Goal: Information Seeking & Learning: Learn about a topic

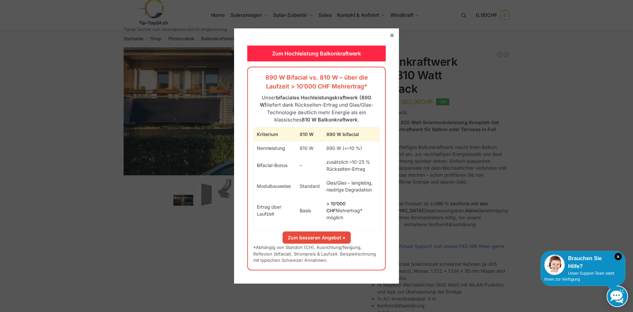
click at [390, 37] on icon at bounding box center [391, 35] width 3 height 3
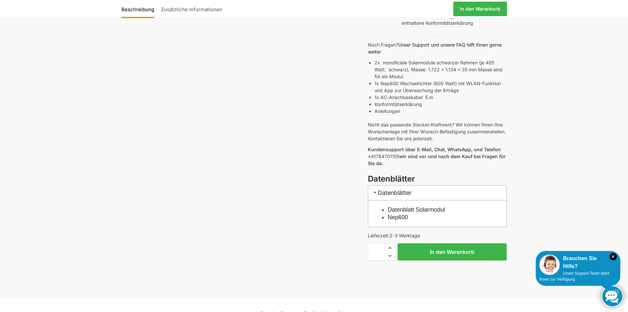
scroll to position [231, 0]
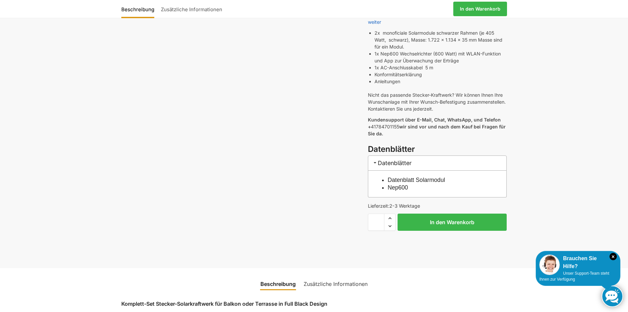
click at [415, 176] on link "Datenblatt Solarmodul" at bounding box center [416, 179] width 57 height 7
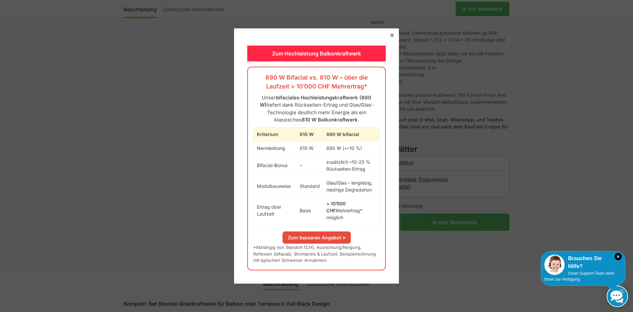
click at [318, 233] on link "Zum besseren Angebot »" at bounding box center [317, 237] width 68 height 12
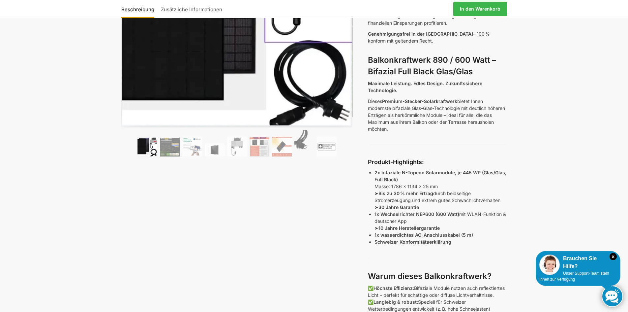
scroll to position [165, 0]
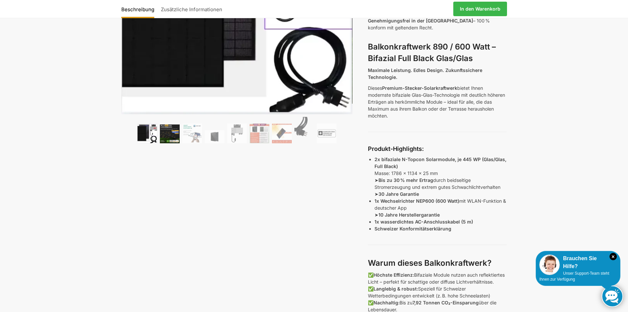
click at [171, 136] on img at bounding box center [170, 133] width 20 height 19
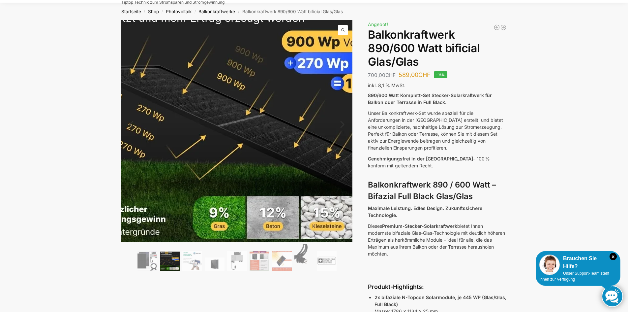
scroll to position [0, 0]
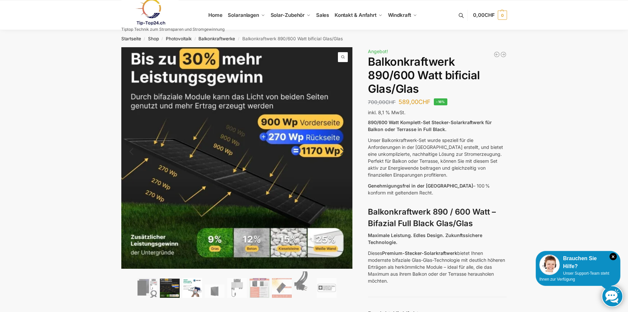
click at [196, 288] on img at bounding box center [192, 288] width 20 height 20
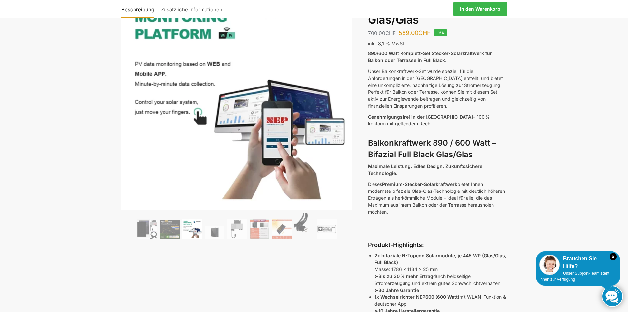
scroll to position [99, 0]
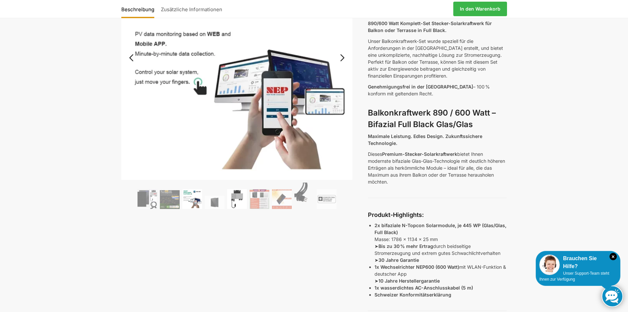
click at [236, 201] on img at bounding box center [237, 199] width 20 height 20
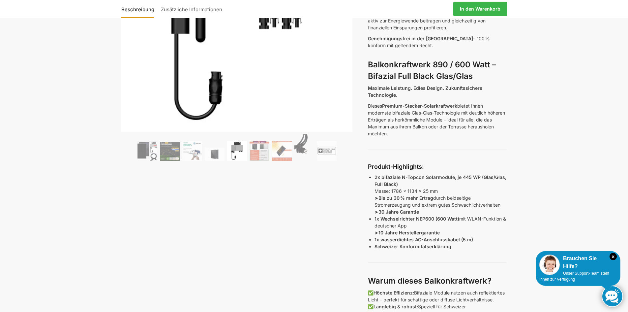
scroll to position [165, 0]
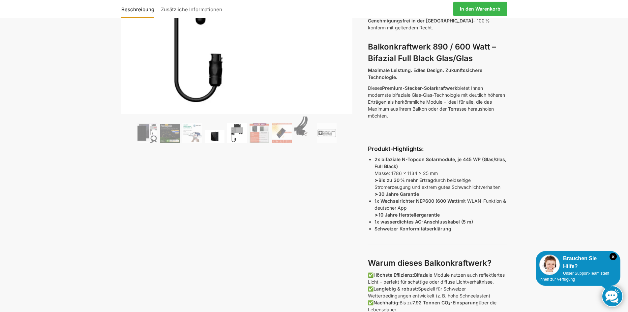
click at [216, 137] on img at bounding box center [215, 136] width 20 height 13
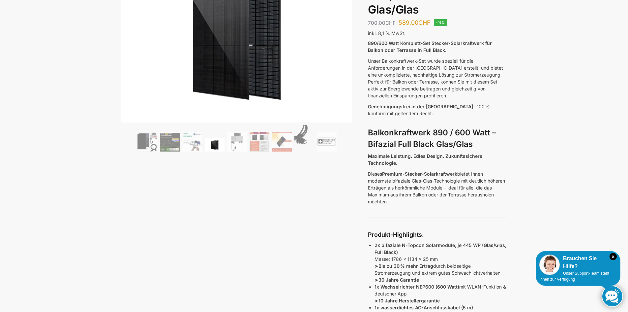
scroll to position [0, 0]
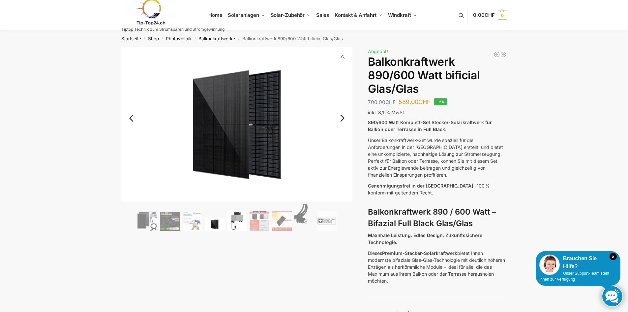
click at [239, 221] on img at bounding box center [237, 221] width 20 height 20
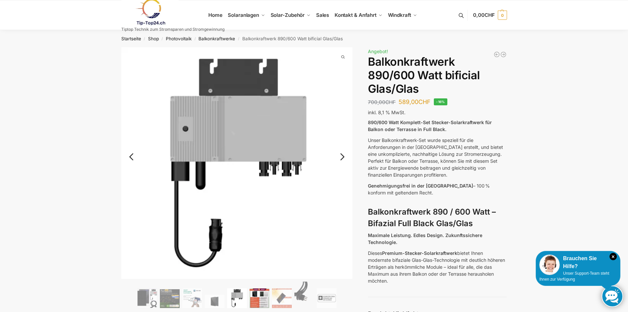
click at [259, 299] on img at bounding box center [260, 298] width 20 height 20
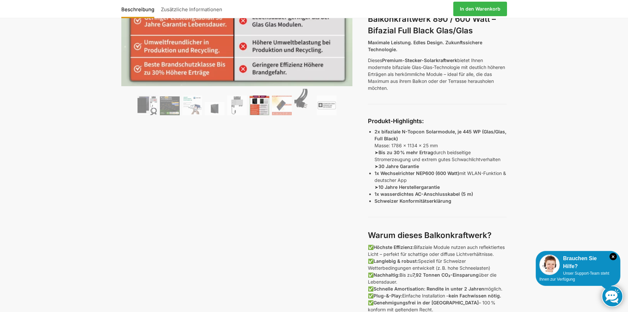
scroll to position [198, 0]
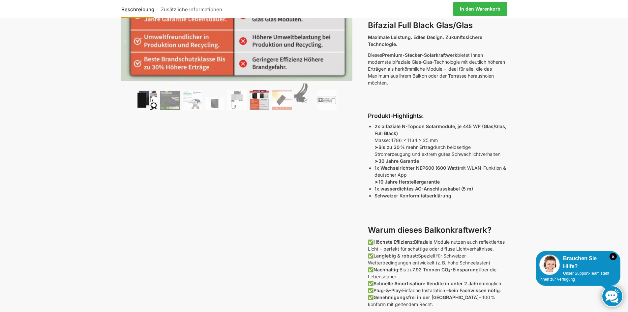
click at [146, 100] on img at bounding box center [147, 100] width 20 height 20
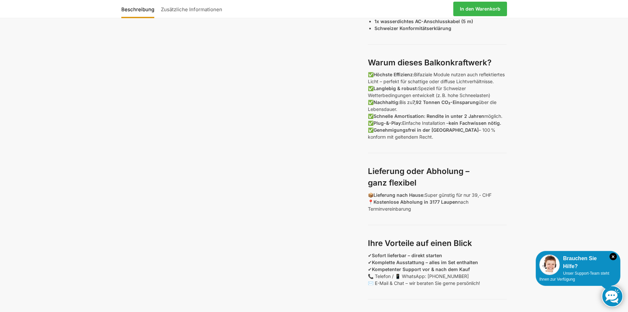
scroll to position [363, 0]
